Goal: Information Seeking & Learning: Learn about a topic

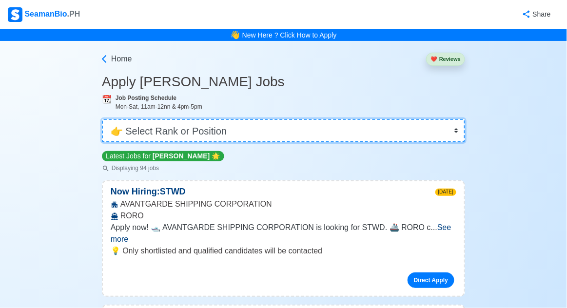
click at [360, 128] on select "👉 Select Rank or Position Master Chief Officer 2nd Officer 3rd Officer Junior O…" at bounding box center [283, 130] width 363 height 23
select select "Others"
click at [102, 119] on select "👉 Select Rank or Position Master Chief Officer 2nd Officer 3rd Officer Junior O…" at bounding box center [283, 130] width 363 height 23
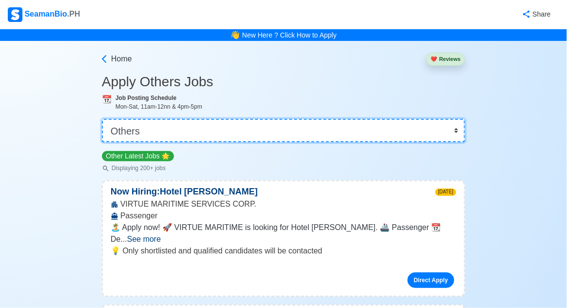
click at [456, 138] on select "👉 Select Rank or Position Master Chief Officer 2nd Officer 3rd Officer Junior O…" at bounding box center [283, 130] width 363 height 23
click at [102, 119] on select "👉 Select Rank or Position Master Chief Officer 2nd Officer 3rd Officer Junior O…" at bounding box center [283, 130] width 363 height 23
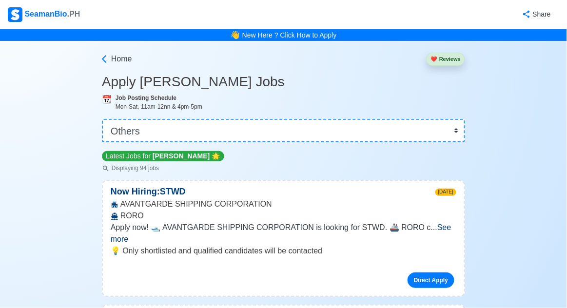
click at [436, 229] on span "See more" at bounding box center [281, 233] width 341 height 20
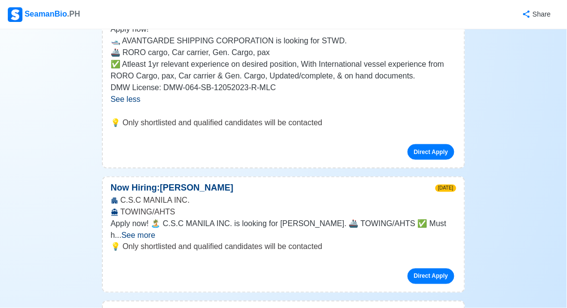
scroll to position [199, 0]
click at [155, 231] on span "See more" at bounding box center [138, 235] width 34 height 8
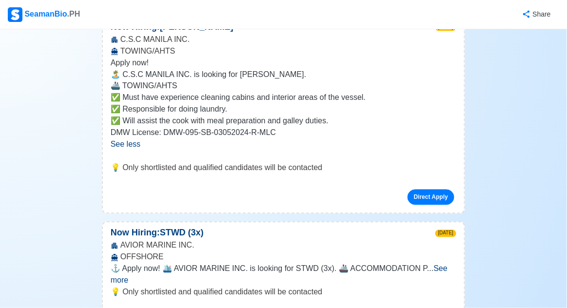
scroll to position [360, 0]
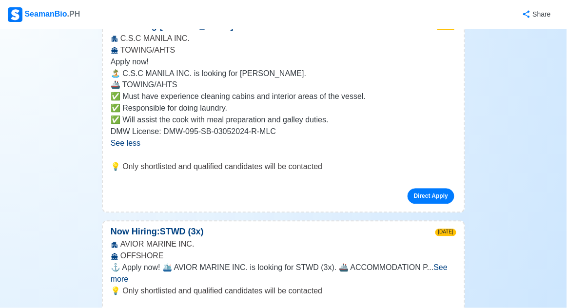
click at [435, 270] on span "See more" at bounding box center [279, 274] width 337 height 20
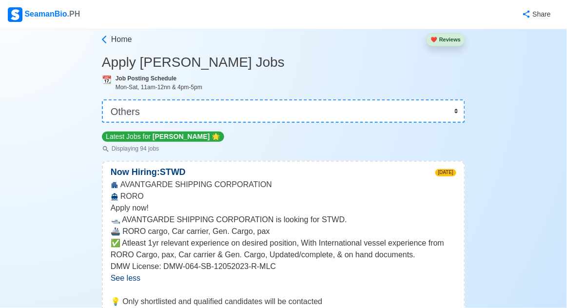
scroll to position [0, 0]
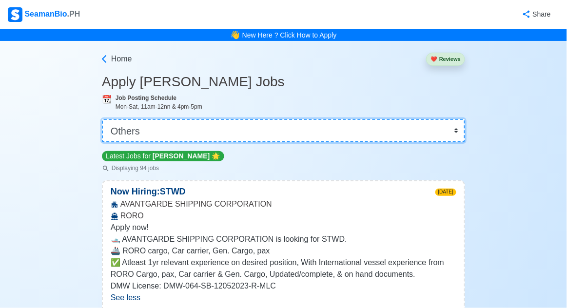
click at [431, 136] on select "👉 Select Rank or Position Master Chief Officer 2nd Officer 3rd Officer Junior O…" at bounding box center [283, 130] width 363 height 23
select select "Waiter"
click at [102, 119] on select "👉 Select Rank or Position Master Chief Officer 2nd Officer 3rd Officer Junior O…" at bounding box center [283, 130] width 363 height 23
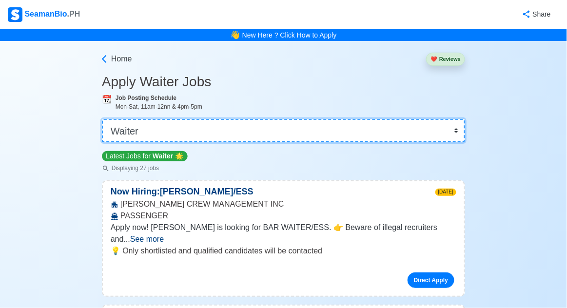
click at [444, 128] on select "👉 Select Rank or Position Master Chief Officer 2nd Officer 3rd Officer Junior O…" at bounding box center [283, 130] width 363 height 23
click at [457, 127] on select "👉 Select Rank or Position Master Chief Officer 2nd Officer 3rd Officer Junior O…" at bounding box center [283, 130] width 363 height 23
